Goal: Task Accomplishment & Management: Complete application form

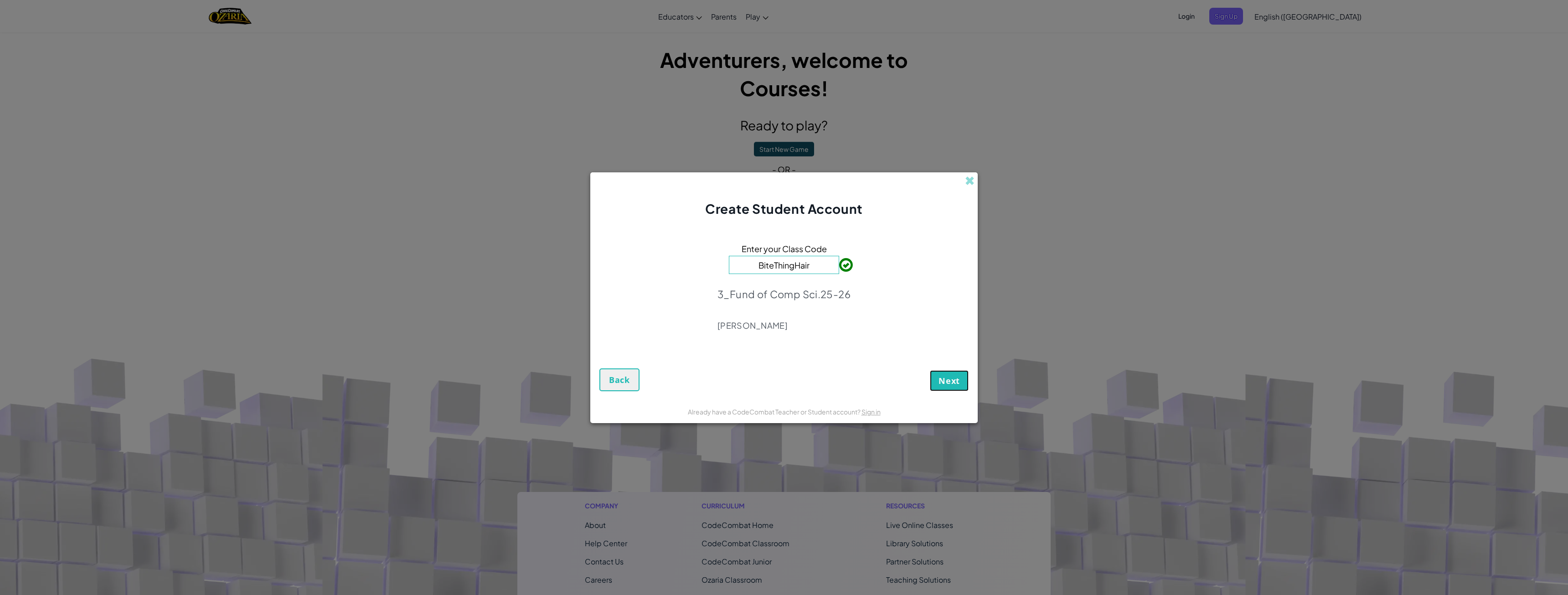
click at [957, 380] on span "Next" at bounding box center [949, 381] width 21 height 11
click at [791, 313] on span "Log In" at bounding box center [784, 317] width 24 height 10
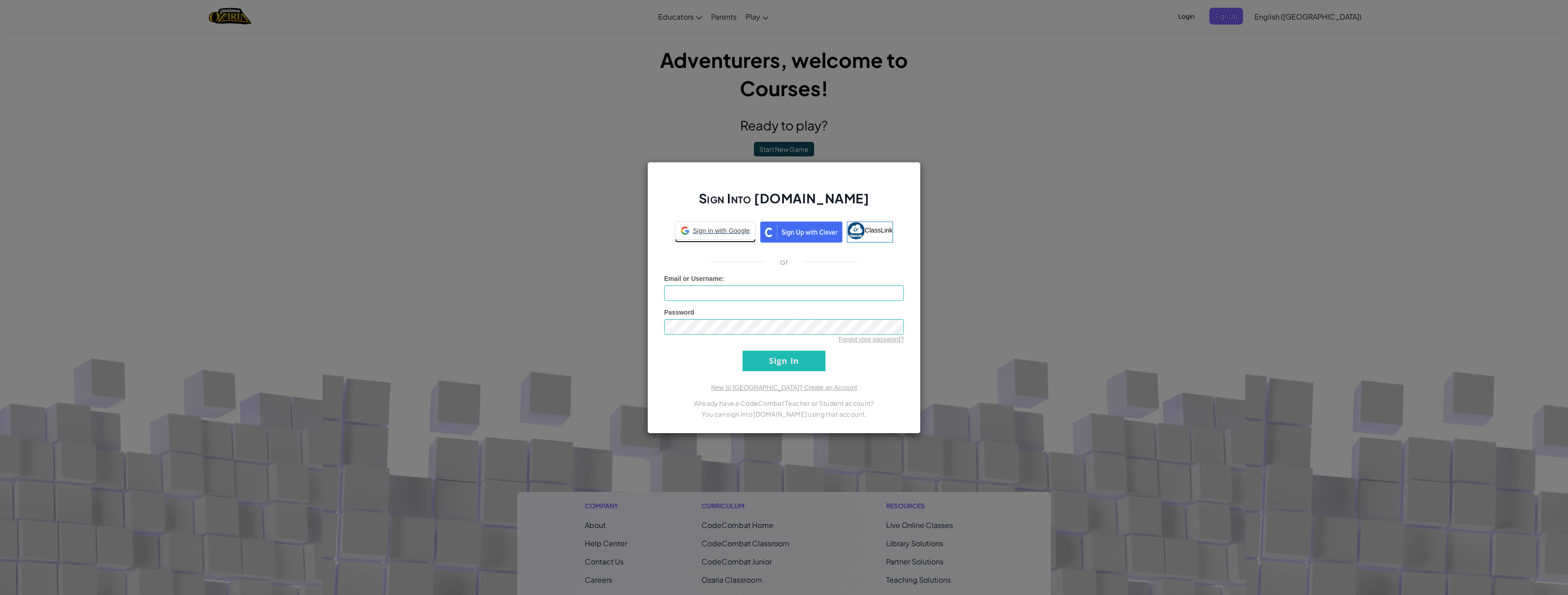
click at [755, 241] on link "Sign in with Google Sign in with Google. Opens in new tab" at bounding box center [715, 232] width 81 height 21
click at [750, 233] on span "Sign in with Google" at bounding box center [721, 230] width 57 height 9
